Goal: Information Seeking & Learning: Learn about a topic

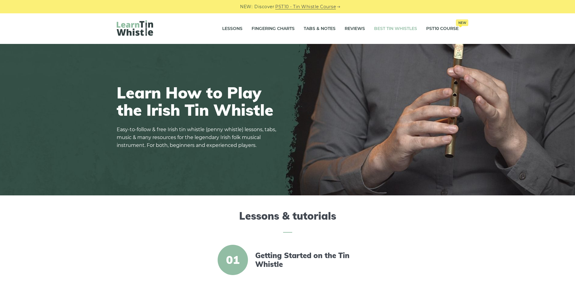
click at [390, 29] on link "Best Tin Whistles" at bounding box center [395, 28] width 43 height 15
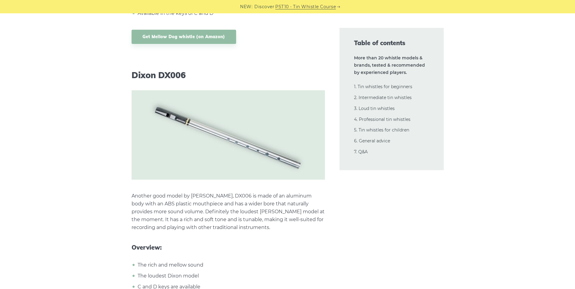
scroll to position [5568, 0]
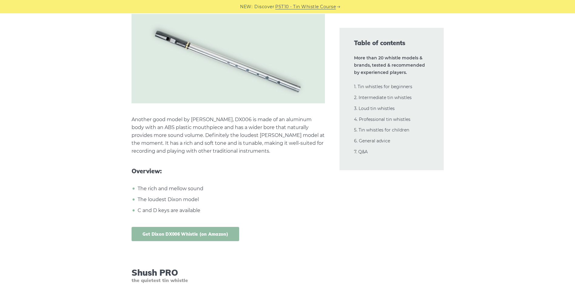
click at [193, 227] on link "Get Dixon DX006 Whistle (on Amazon)" at bounding box center [185, 234] width 108 height 14
click at [395, 97] on link "2. Intermediate tin whistles" at bounding box center [383, 97] width 58 height 5
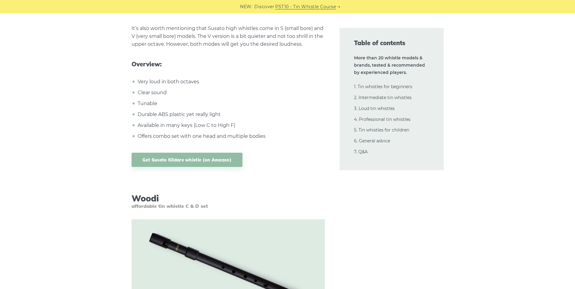
scroll to position [6770, 0]
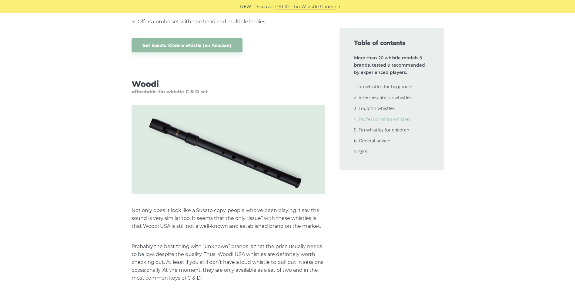
click at [402, 119] on link "4. Professional tin whistles" at bounding box center [382, 119] width 56 height 5
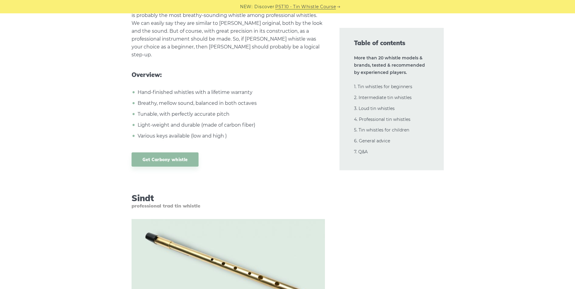
scroll to position [10148, 0]
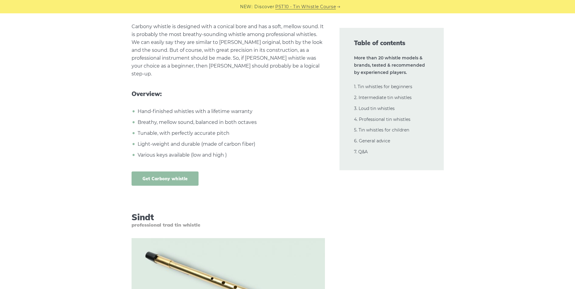
click at [151, 171] on link "Get Carbony whistle" at bounding box center [164, 178] width 67 height 14
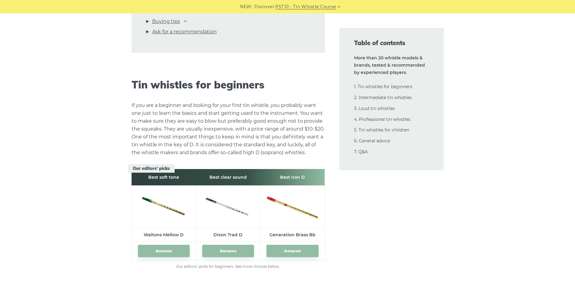
scroll to position [0, 0]
